Goal: Entertainment & Leisure: Consume media (video, audio)

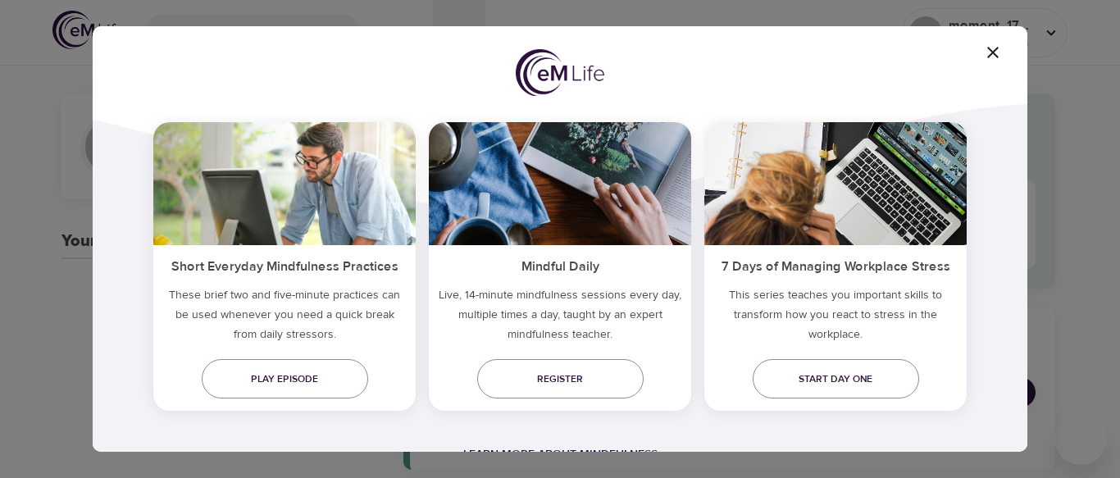
scroll to position [149, 0]
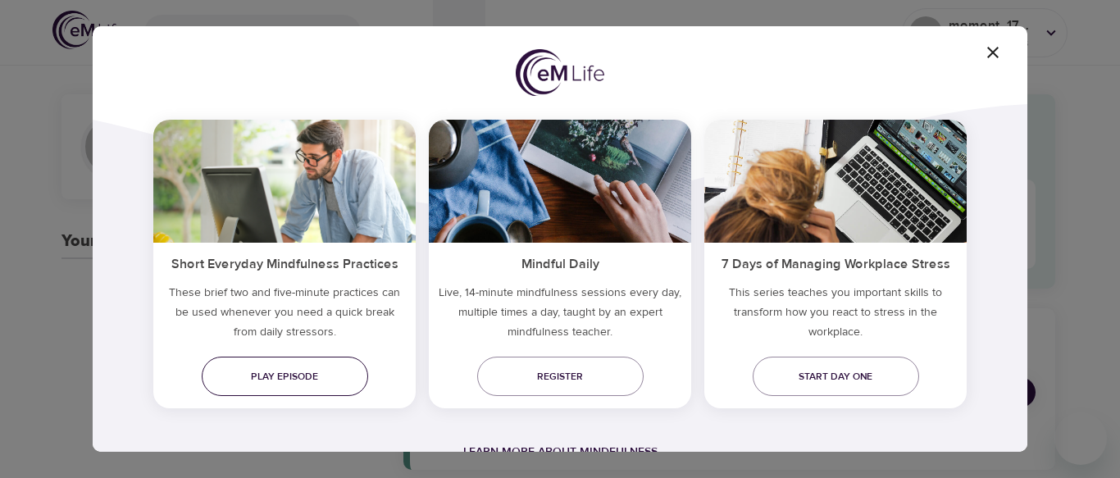
click at [277, 379] on span "Play episode" at bounding box center [285, 376] width 140 height 17
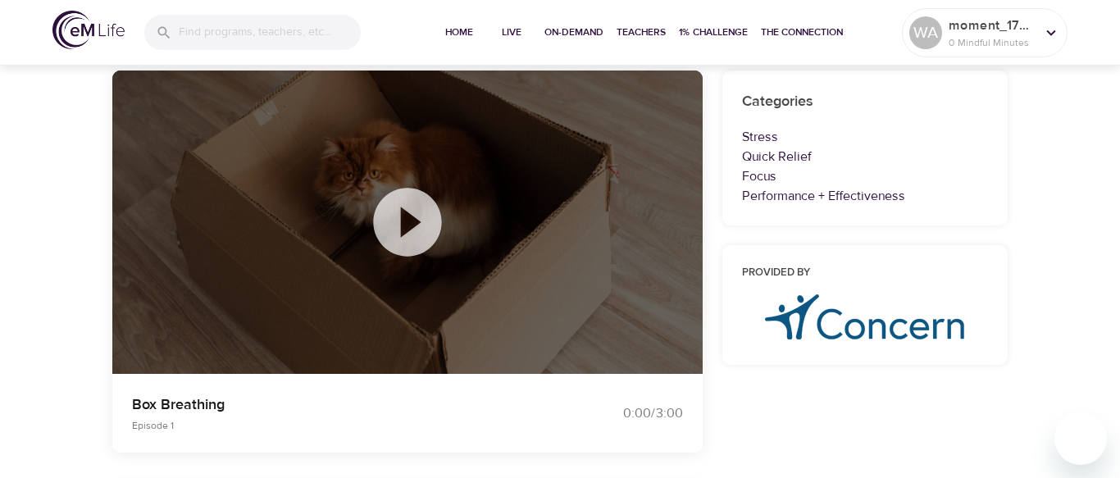
scroll to position [148, 0]
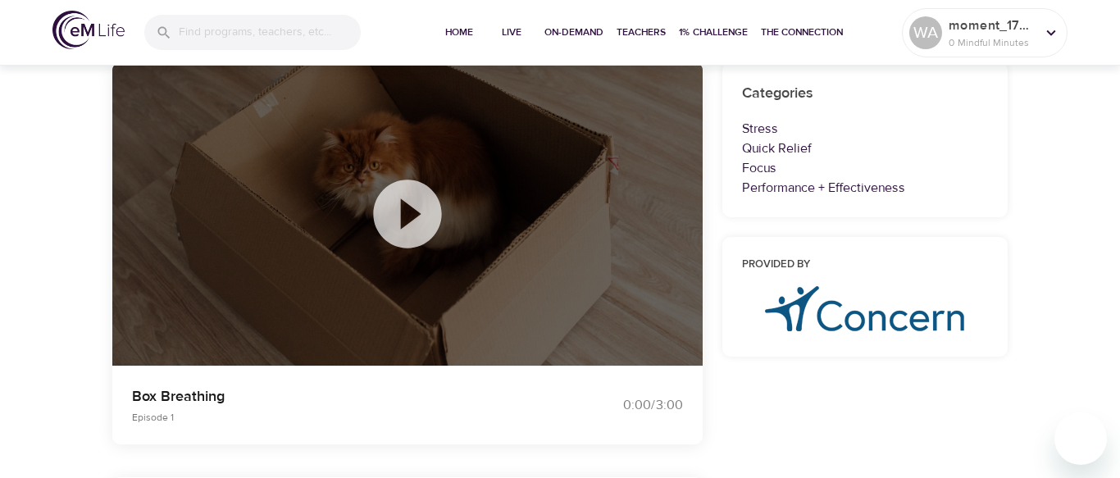
click at [411, 209] on icon at bounding box center [408, 214] width 82 height 82
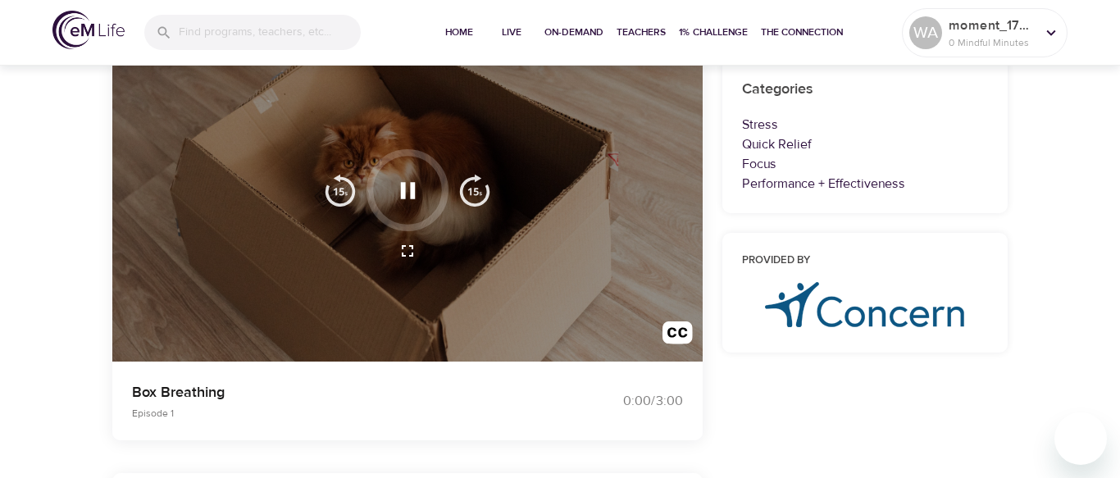
scroll to position [155, 0]
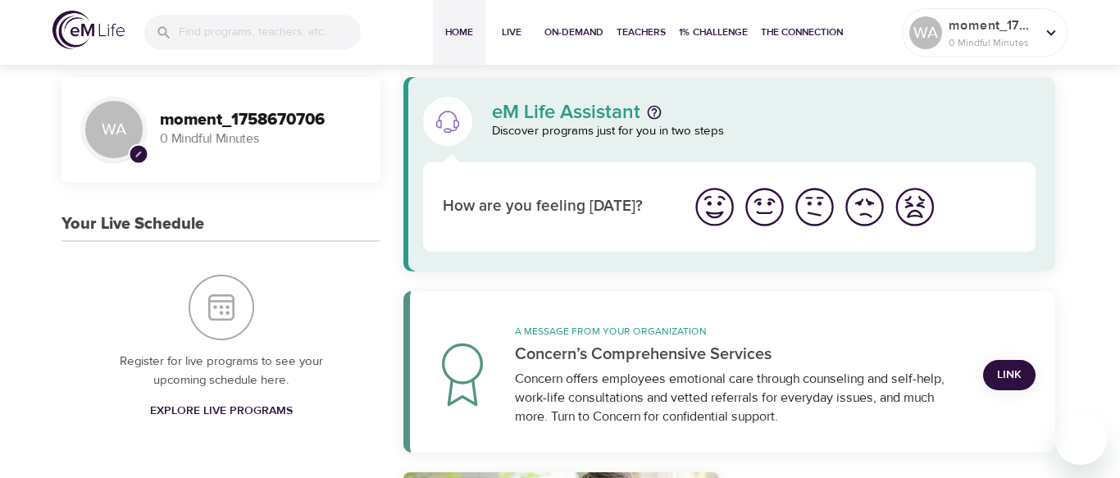
scroll to position [19, 0]
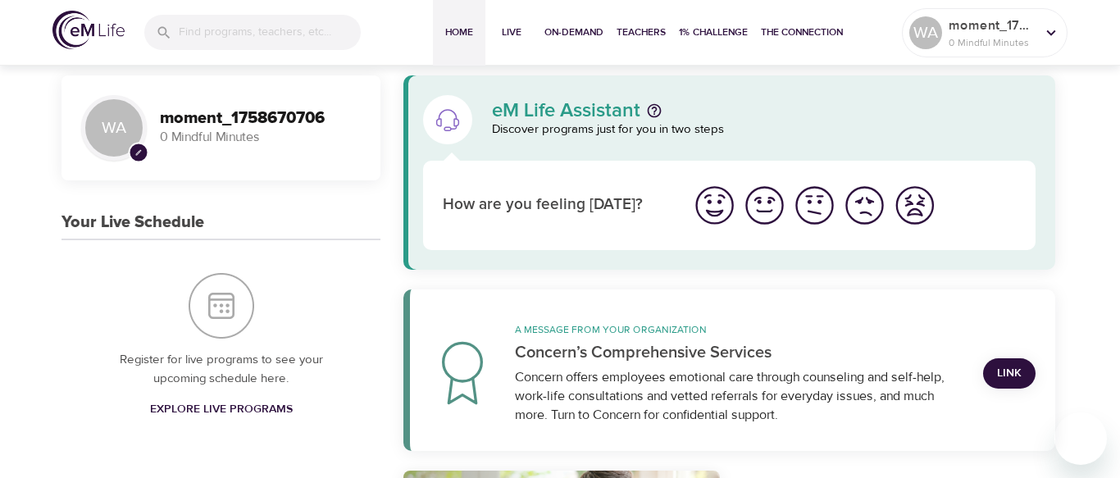
click at [814, 212] on img "I'm feeling ok" at bounding box center [814, 205] width 45 height 45
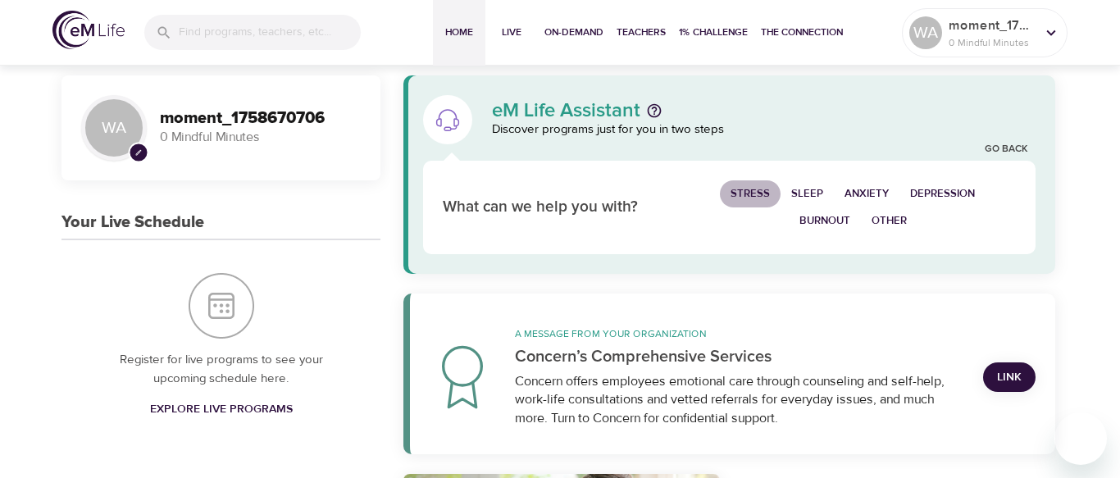
click at [747, 195] on span "Stress" at bounding box center [750, 194] width 39 height 19
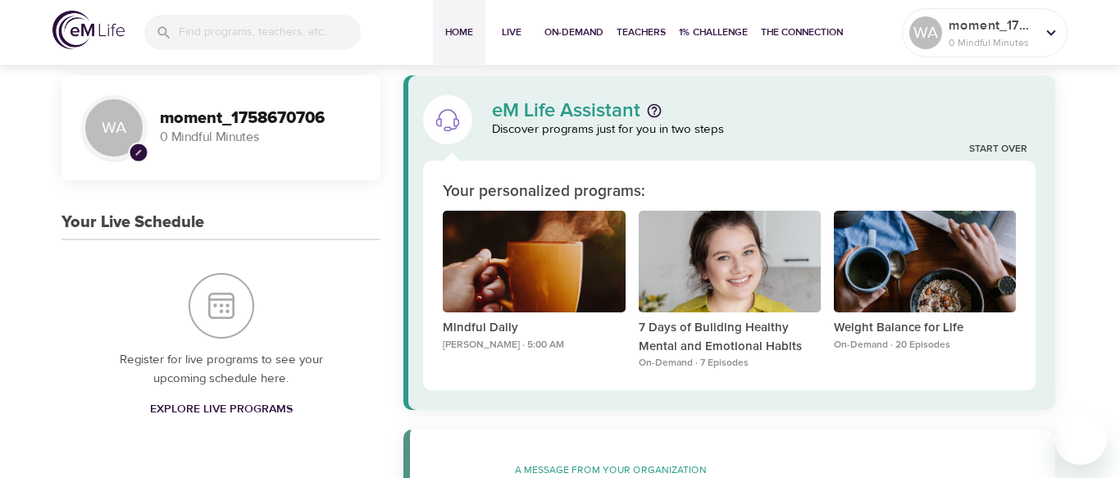
click at [559, 204] on div "Mindful Daily Alisha Aum · 5:00 AM" at bounding box center [533, 291] width 195 height 174
click at [716, 345] on p "7 Days of Building Healthy Mental and Emotional Habits" at bounding box center [730, 337] width 182 height 37
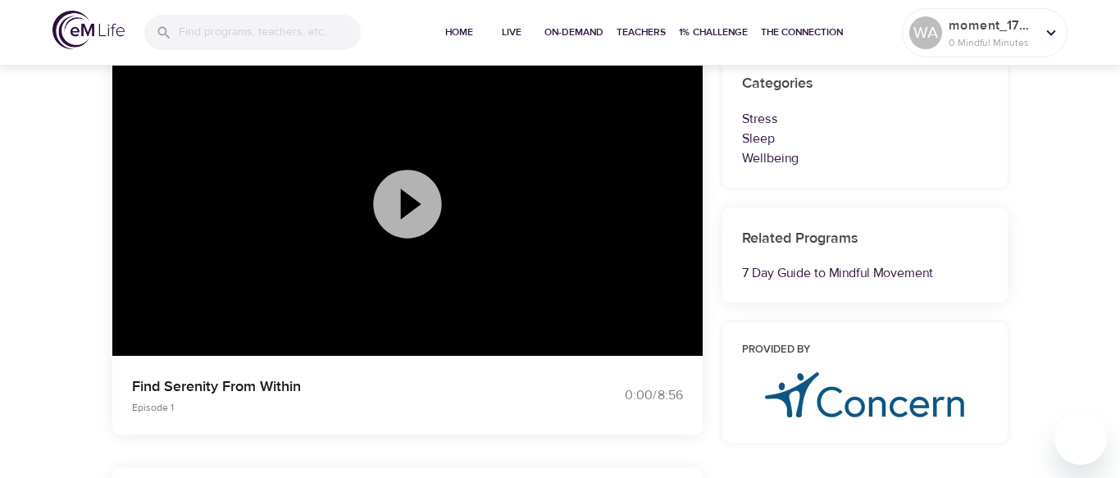
scroll to position [158, 0]
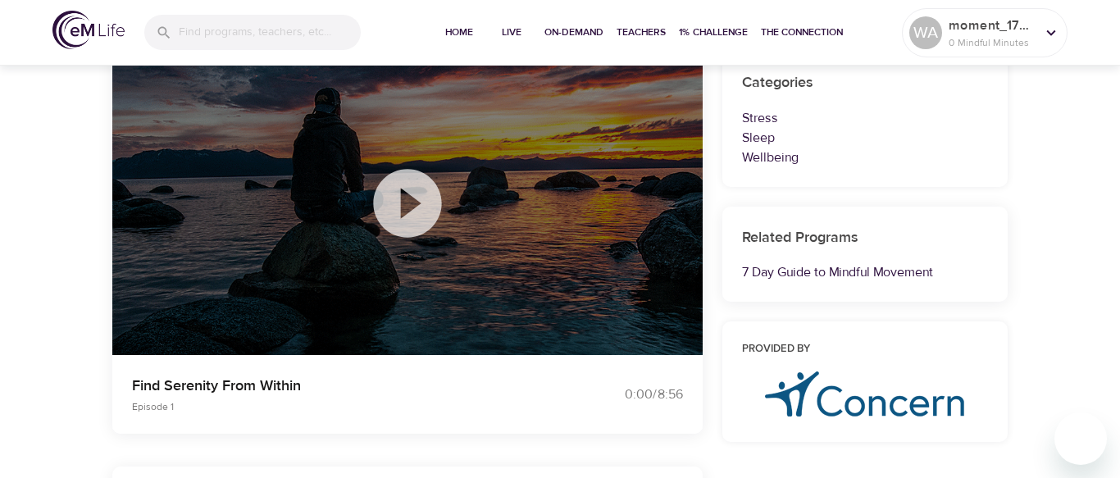
click at [412, 212] on icon at bounding box center [407, 203] width 68 height 68
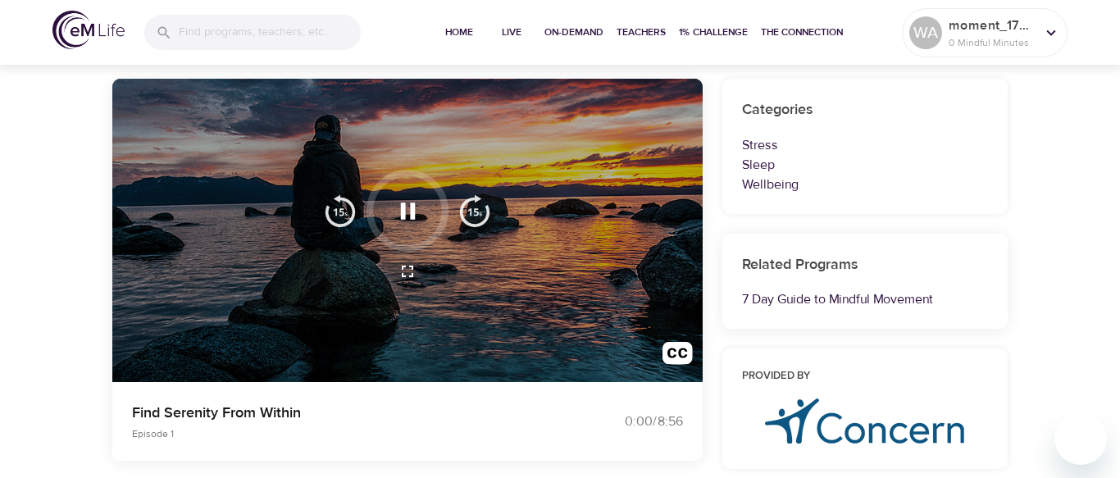
scroll to position [134, 0]
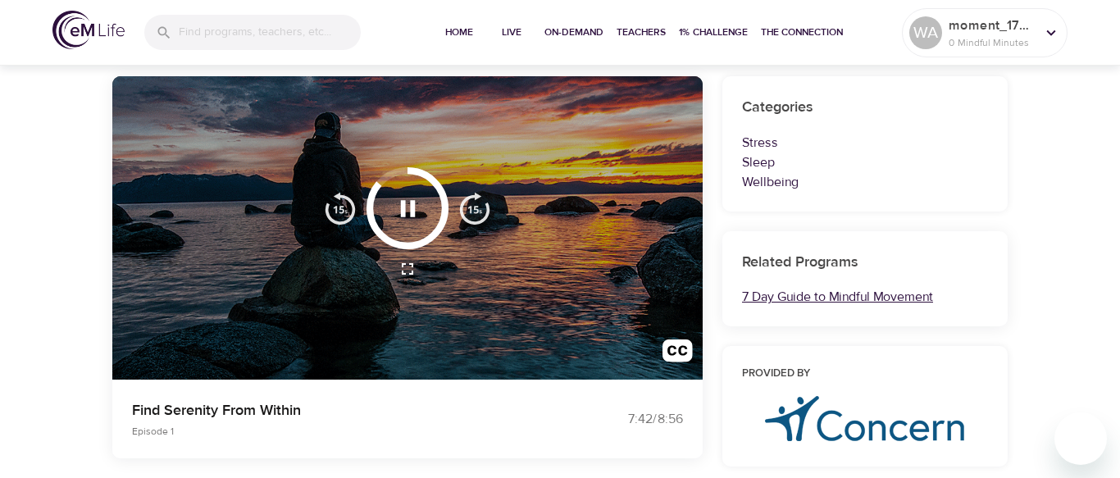
click at [752, 299] on link "7 Day Guide to Mindful Movement" at bounding box center [837, 297] width 191 height 16
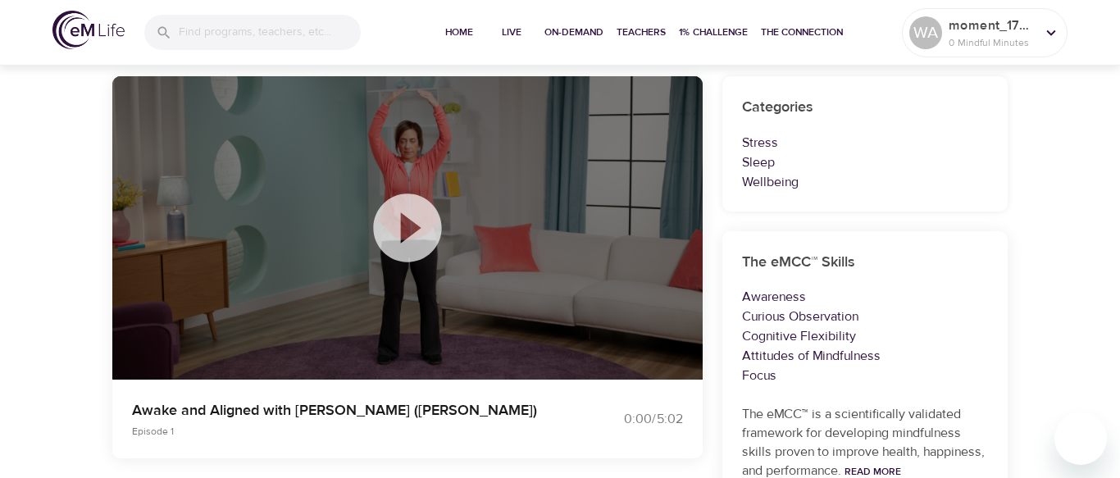
click at [486, 179] on div at bounding box center [407, 228] width 591 height 304
click at [408, 229] on icon at bounding box center [408, 228] width 82 height 82
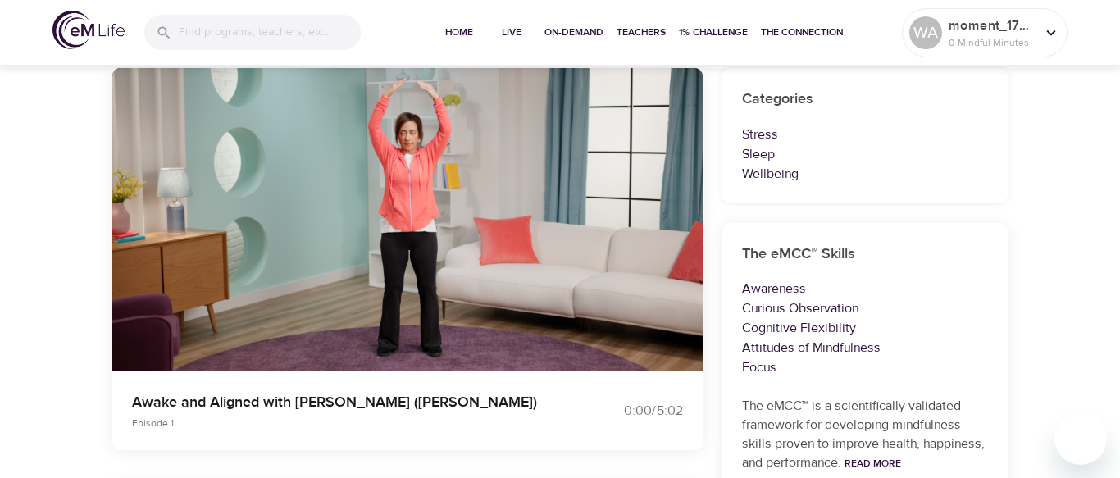
scroll to position [147, 0]
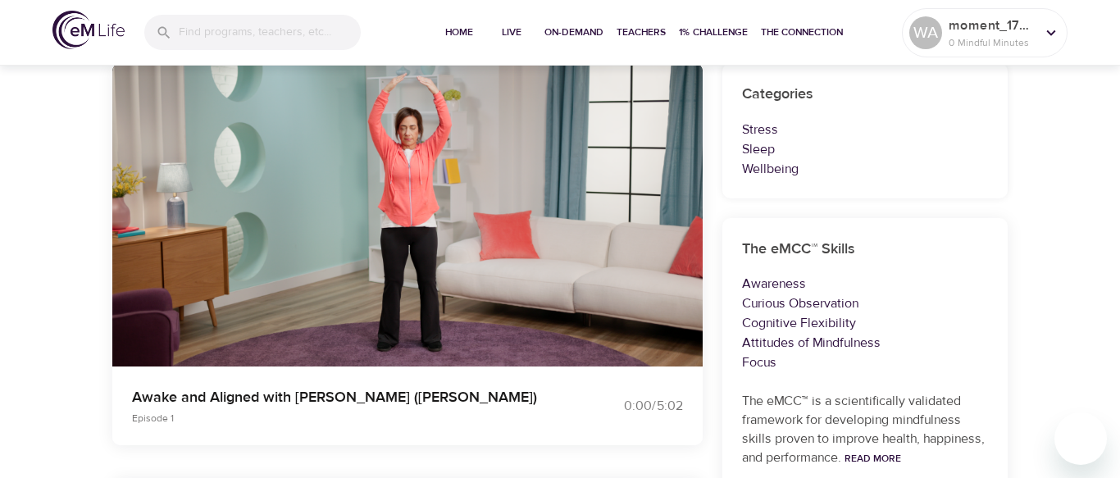
click at [1047, 43] on div at bounding box center [1051, 33] width 25 height 25
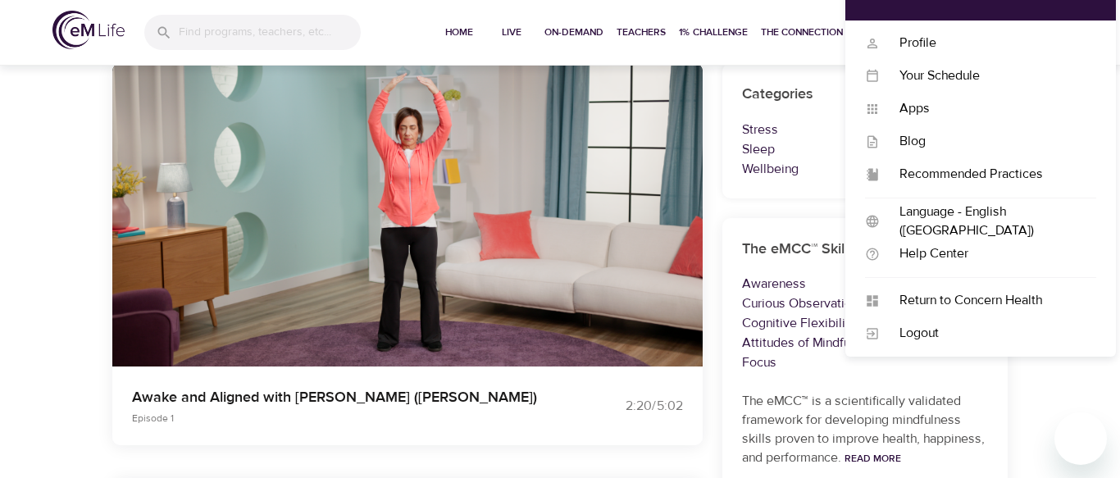
click at [412, 199] on icon "button" at bounding box center [407, 195] width 15 height 16
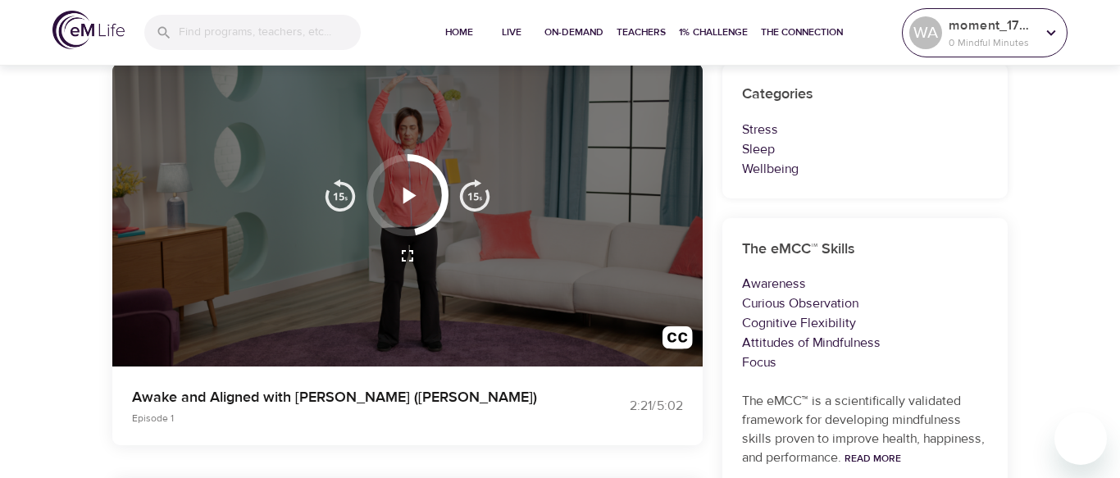
click at [1047, 44] on div at bounding box center [1051, 33] width 25 height 25
